Goal: Check status: Check status

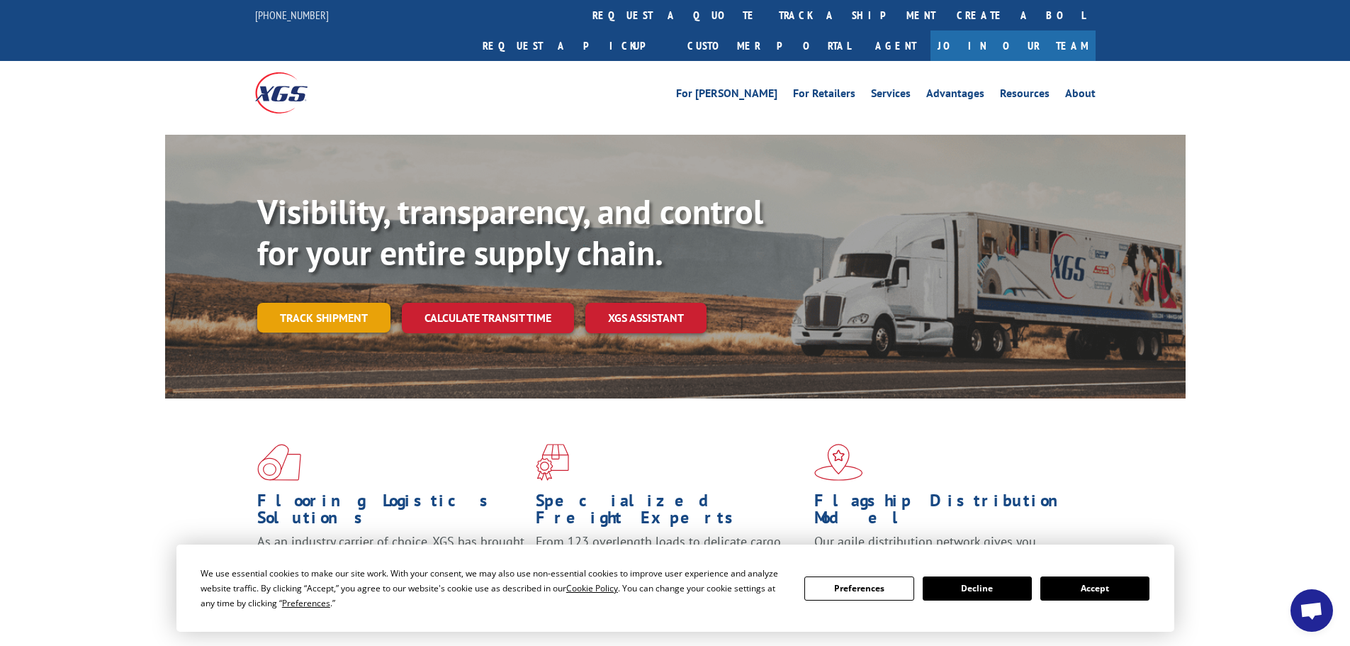
click at [299, 303] on link "Track shipment" at bounding box center [323, 318] width 133 height 30
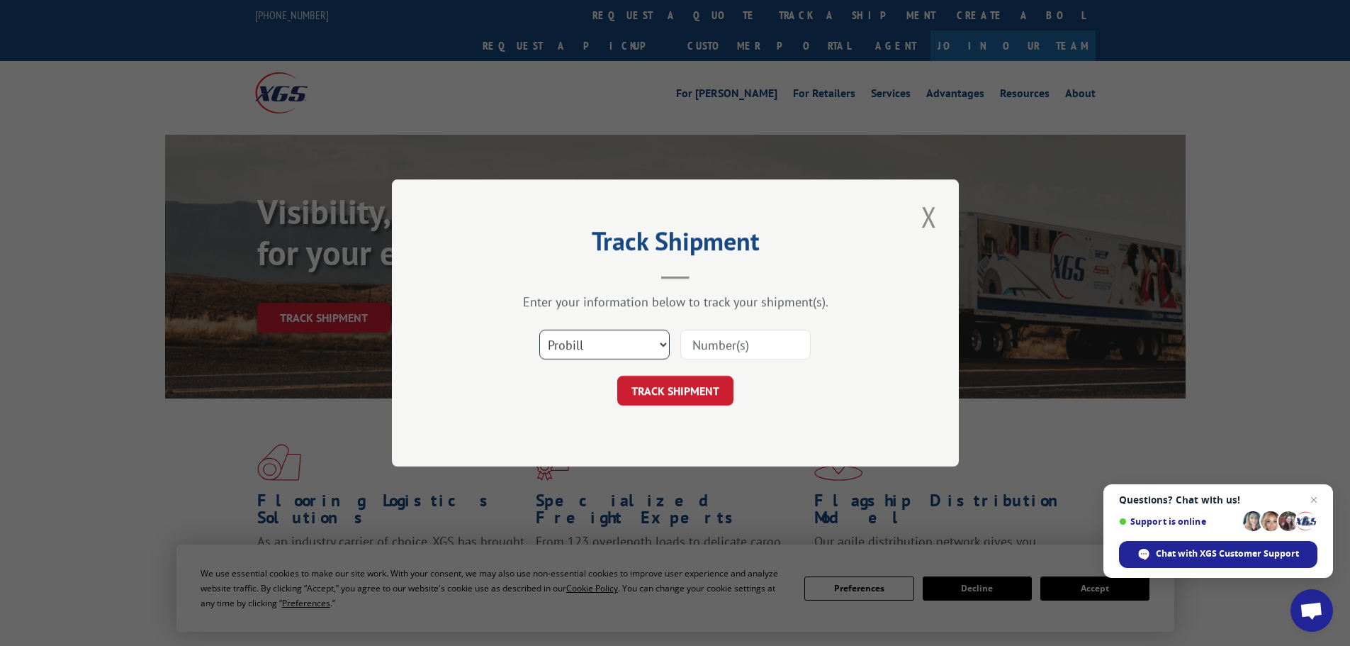
click at [623, 344] on select "Select category... Probill BOL PO" at bounding box center [604, 345] width 130 height 30
select select "po"
click at [539, 330] on select "Select category... Probill BOL PO" at bounding box center [604, 345] width 130 height 30
click at [764, 345] on input at bounding box center [745, 345] width 130 height 30
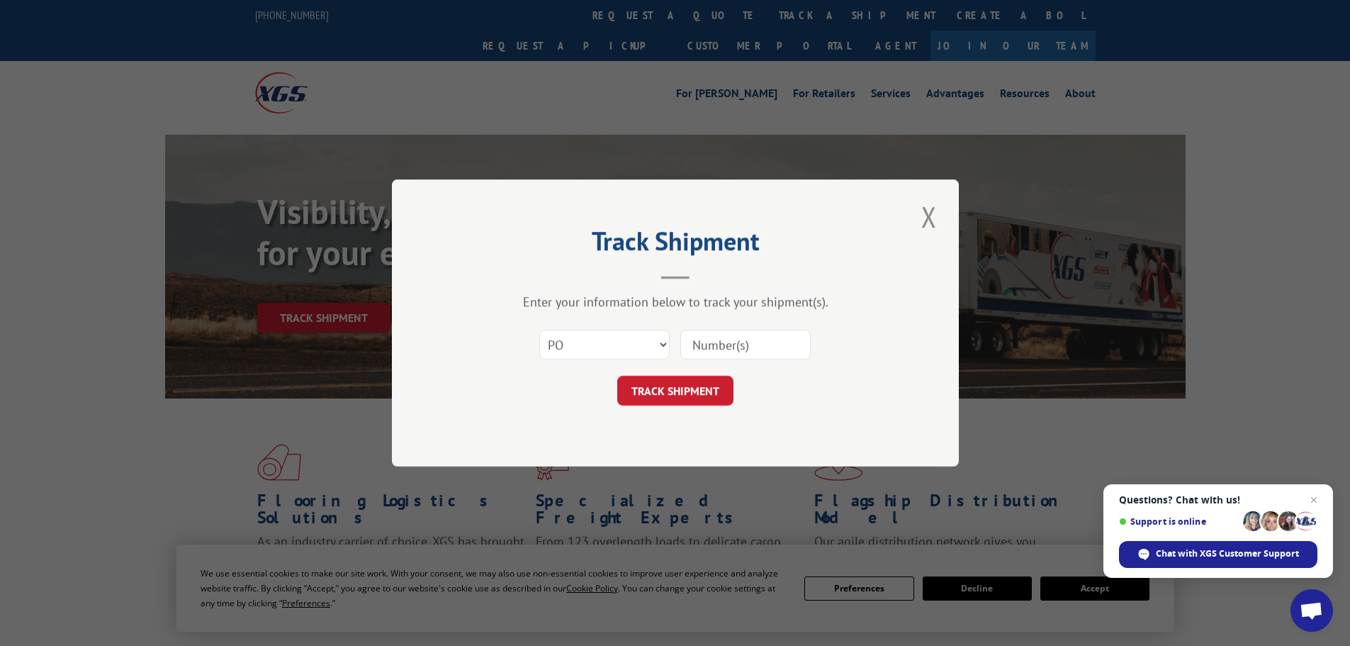
click at [716, 341] on input at bounding box center [745, 345] width 130 height 30
paste input "11518530"
type input "11518530"
click at [682, 400] on button "TRACK SHIPMENT" at bounding box center [675, 391] width 116 height 30
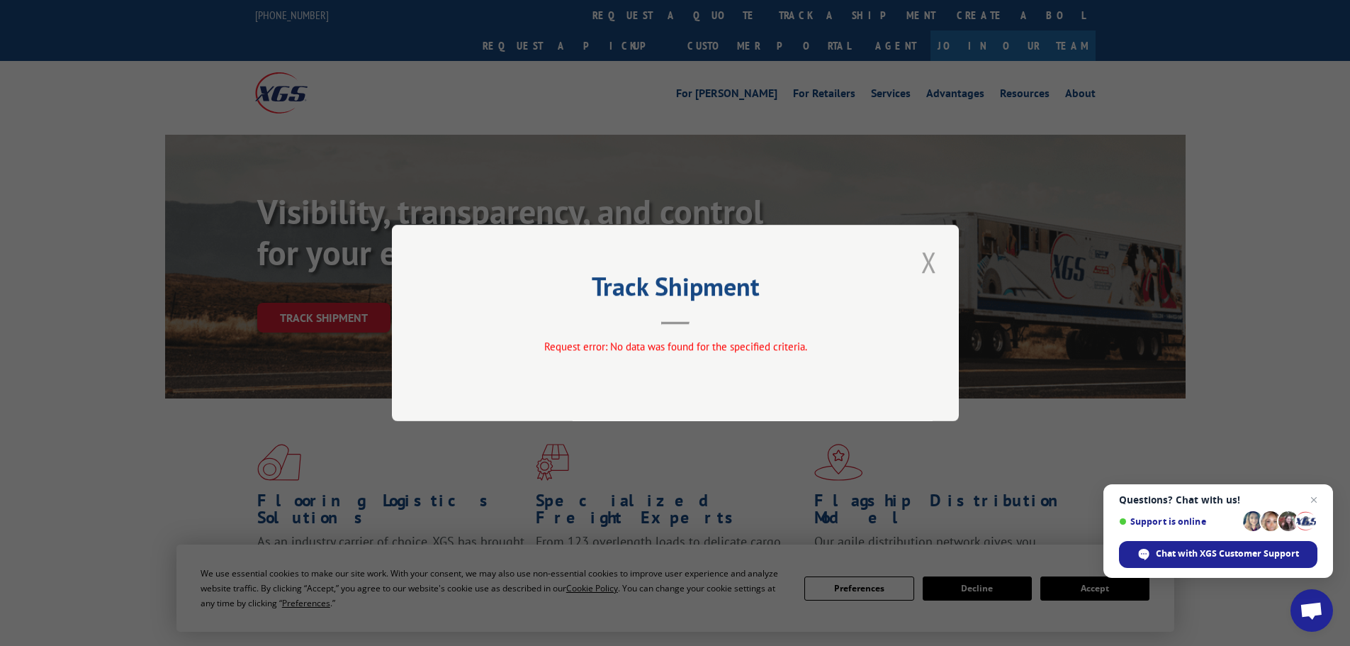
click at [930, 261] on button "Close modal" at bounding box center [929, 261] width 24 height 39
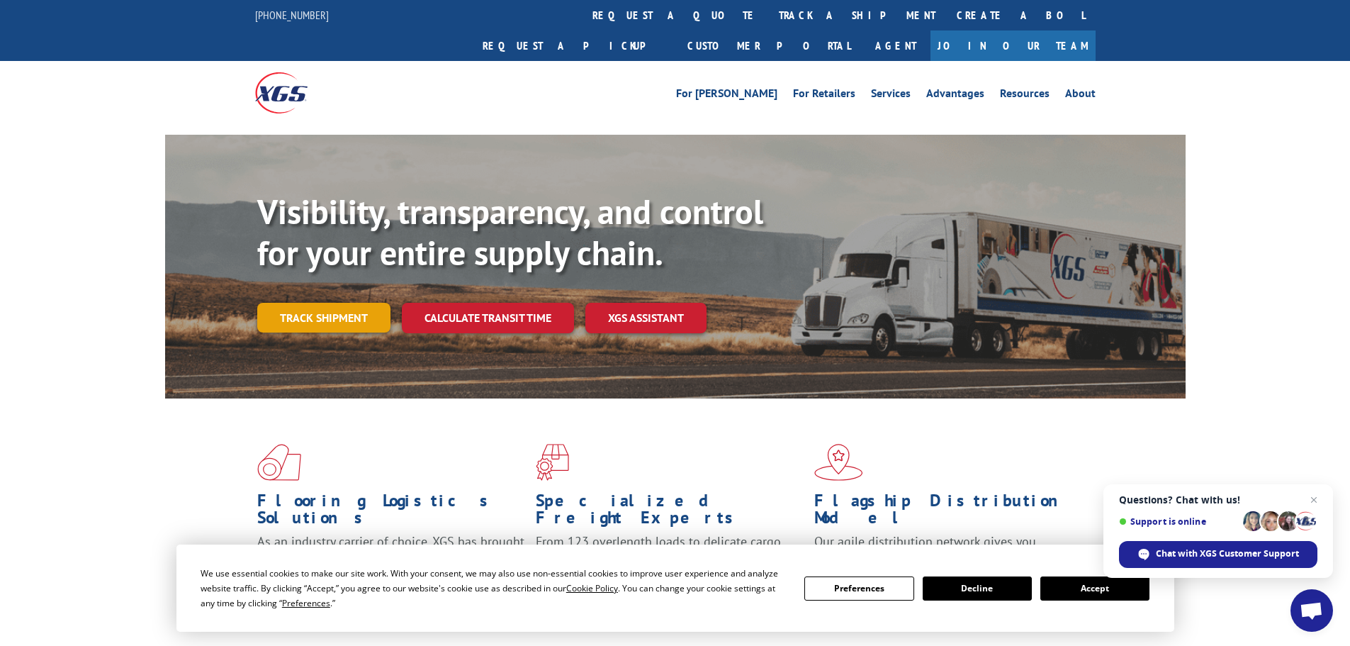
click at [276, 303] on link "Track shipment" at bounding box center [323, 318] width 133 height 30
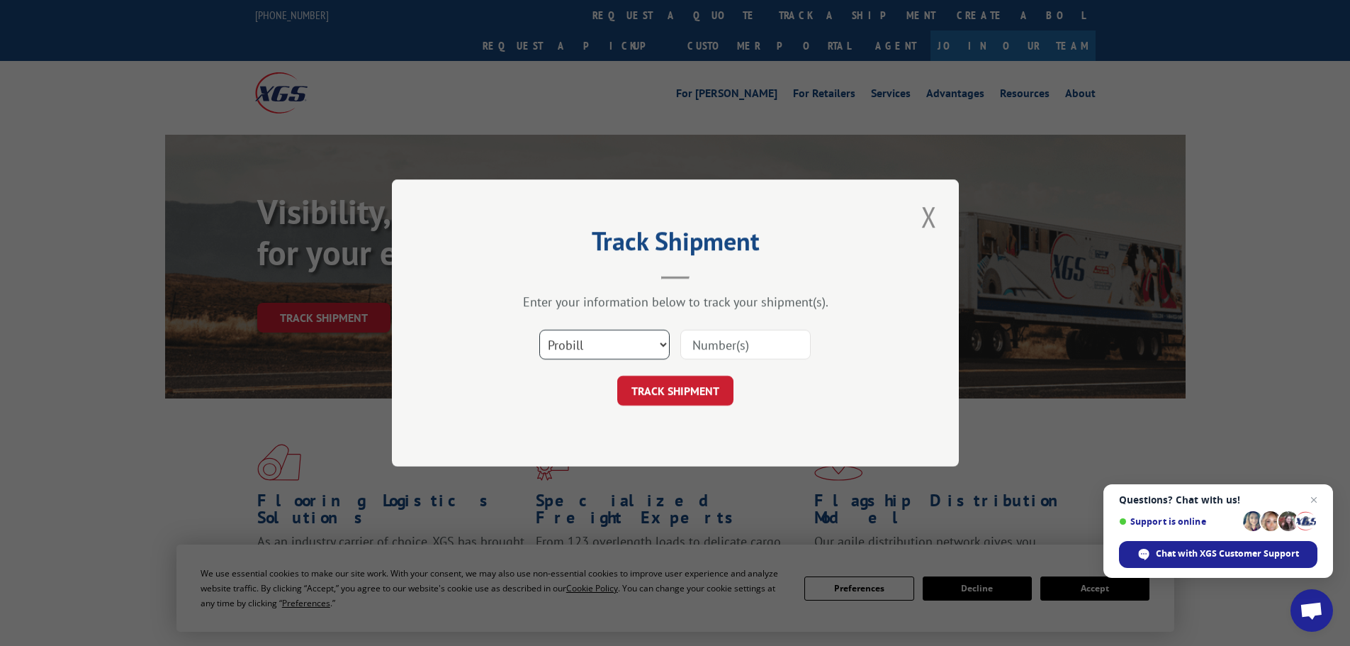
click at [604, 338] on select "Select category... Probill BOL PO" at bounding box center [604, 345] width 130 height 30
select select "po"
click at [539, 330] on select "Select category... Probill BOL PO" at bounding box center [604, 345] width 130 height 30
click at [733, 352] on input at bounding box center [745, 345] width 130 height 30
click at [722, 346] on input at bounding box center [745, 345] width 130 height 30
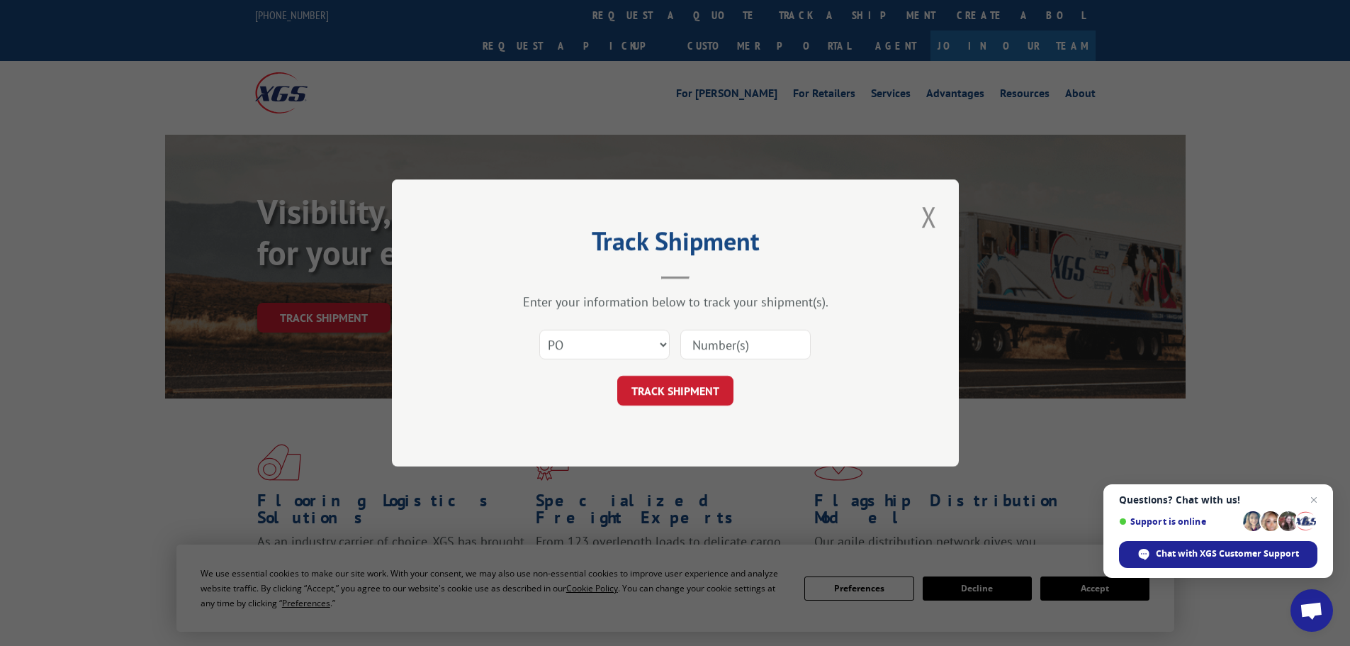
paste input "11518530"
type input "11518530"
click at [650, 398] on button "TRACK SHIPMENT" at bounding box center [675, 391] width 116 height 30
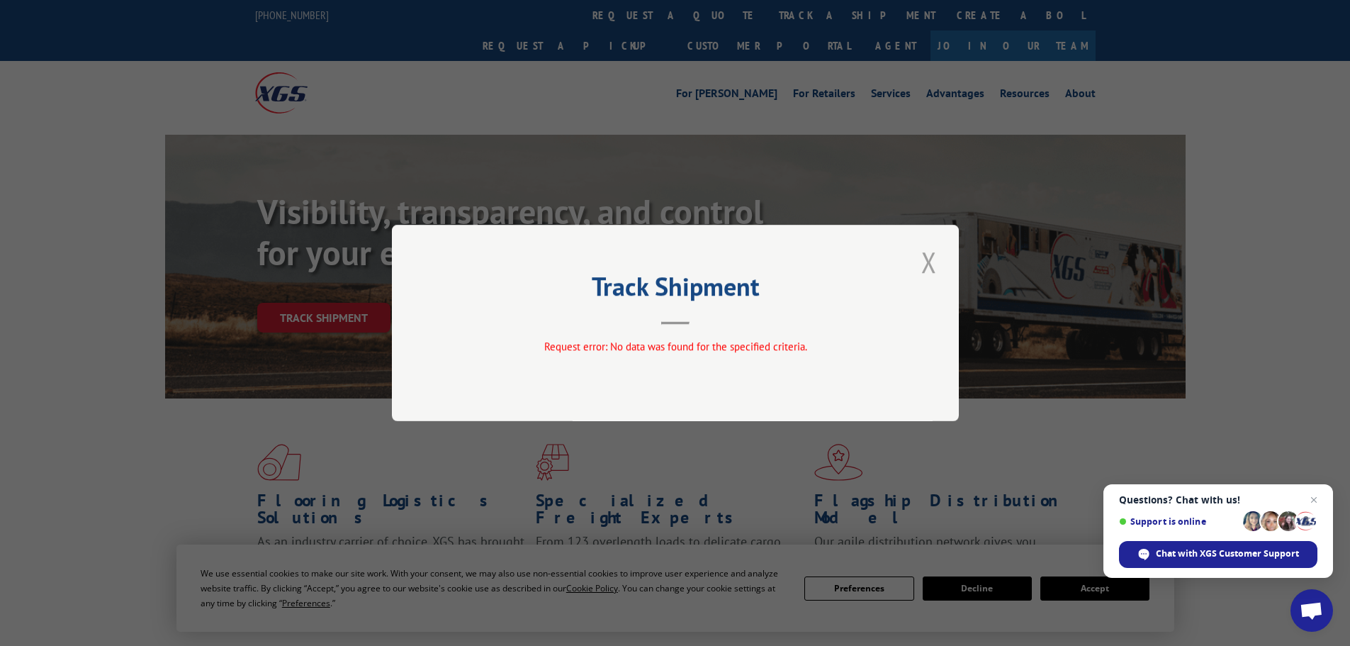
click at [930, 258] on button "Close modal" at bounding box center [929, 261] width 24 height 39
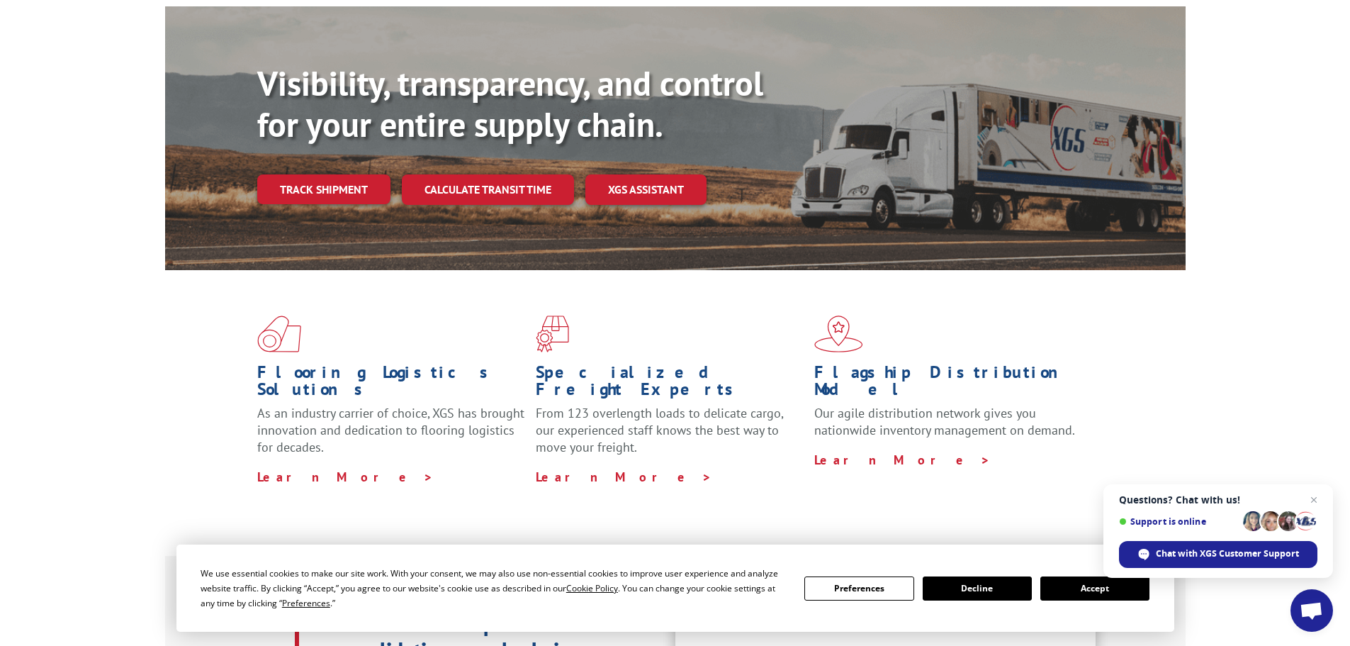
scroll to position [283, 0]
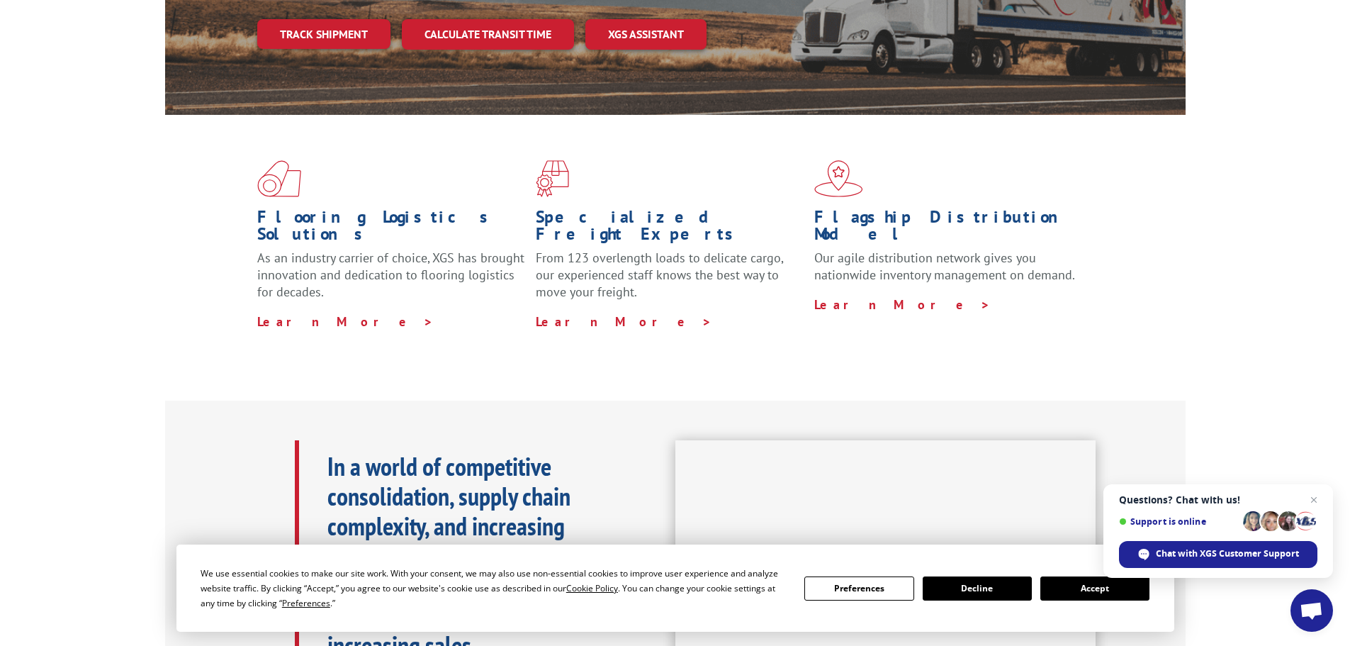
drag, startPoint x: 918, startPoint y: 582, endPoint x: 935, endPoint y: 590, distance: 18.1
click at [919, 582] on div "Preferences Decline Accept" at bounding box center [976, 588] width 345 height 24
click at [941, 592] on button "Decline" at bounding box center [977, 588] width 109 height 24
